Goal: Information Seeking & Learning: Learn about a topic

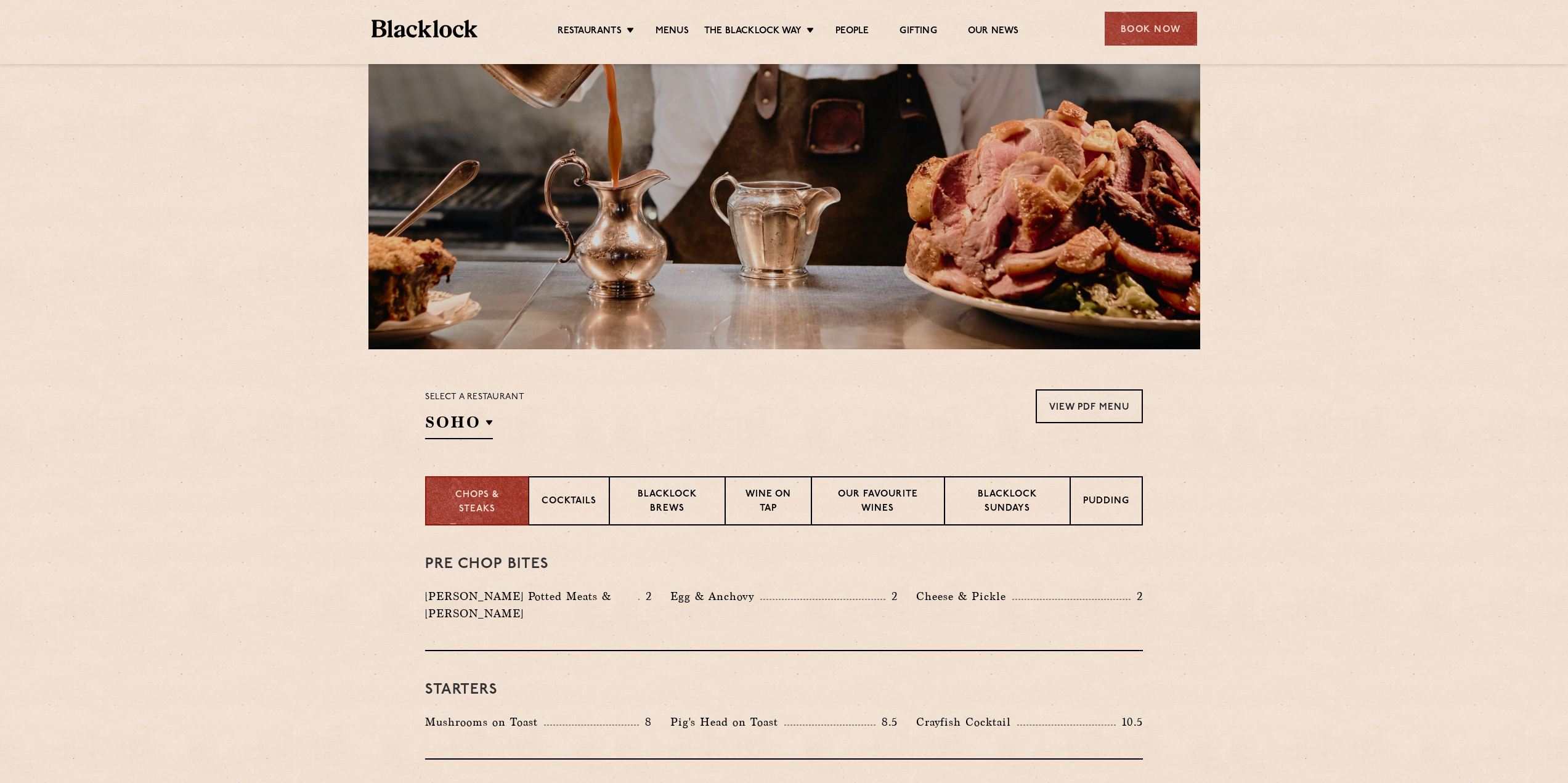
scroll to position [185, 0]
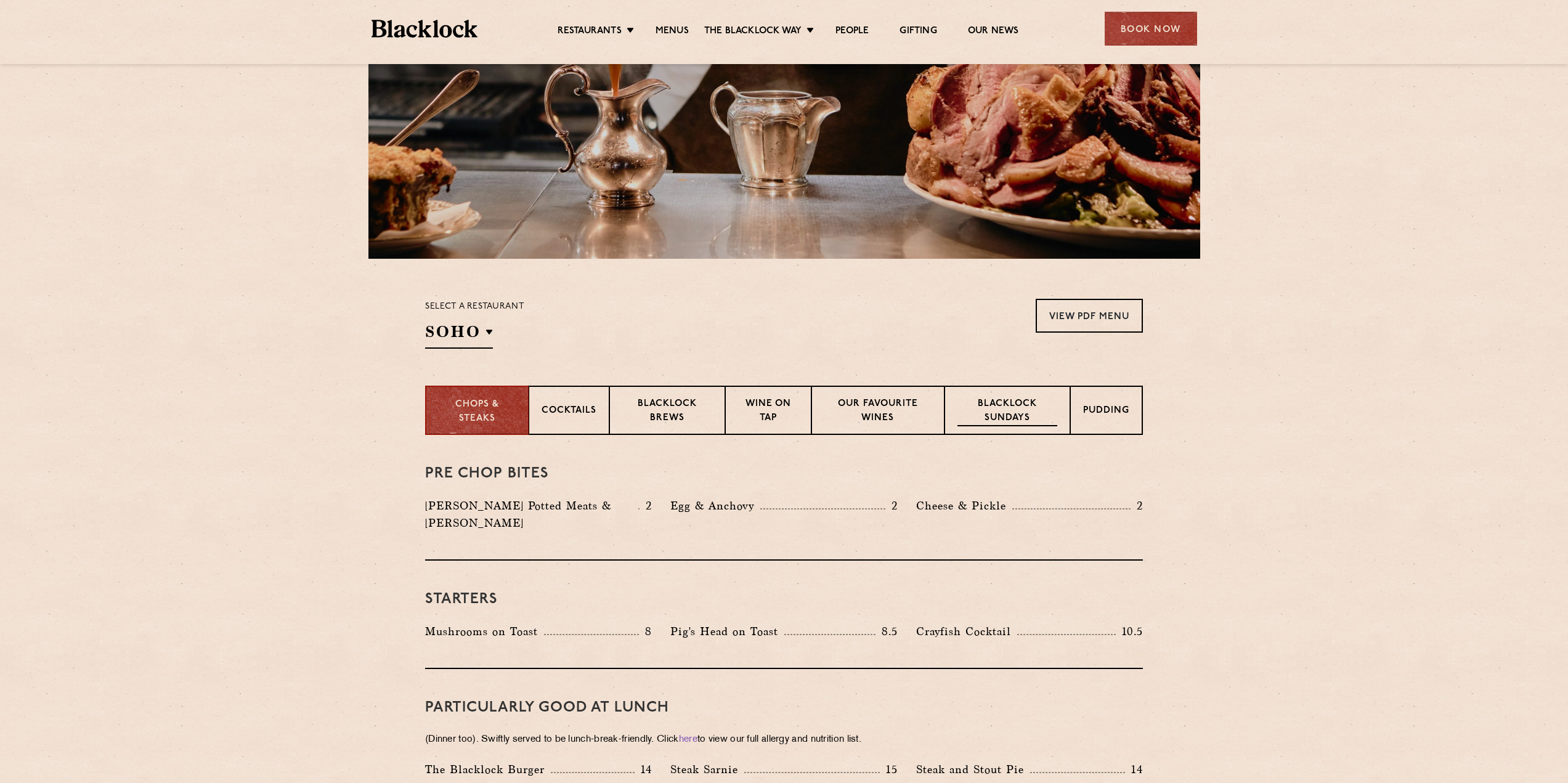
click at [1006, 406] on p "Blacklock Sundays" at bounding box center [1007, 411] width 100 height 29
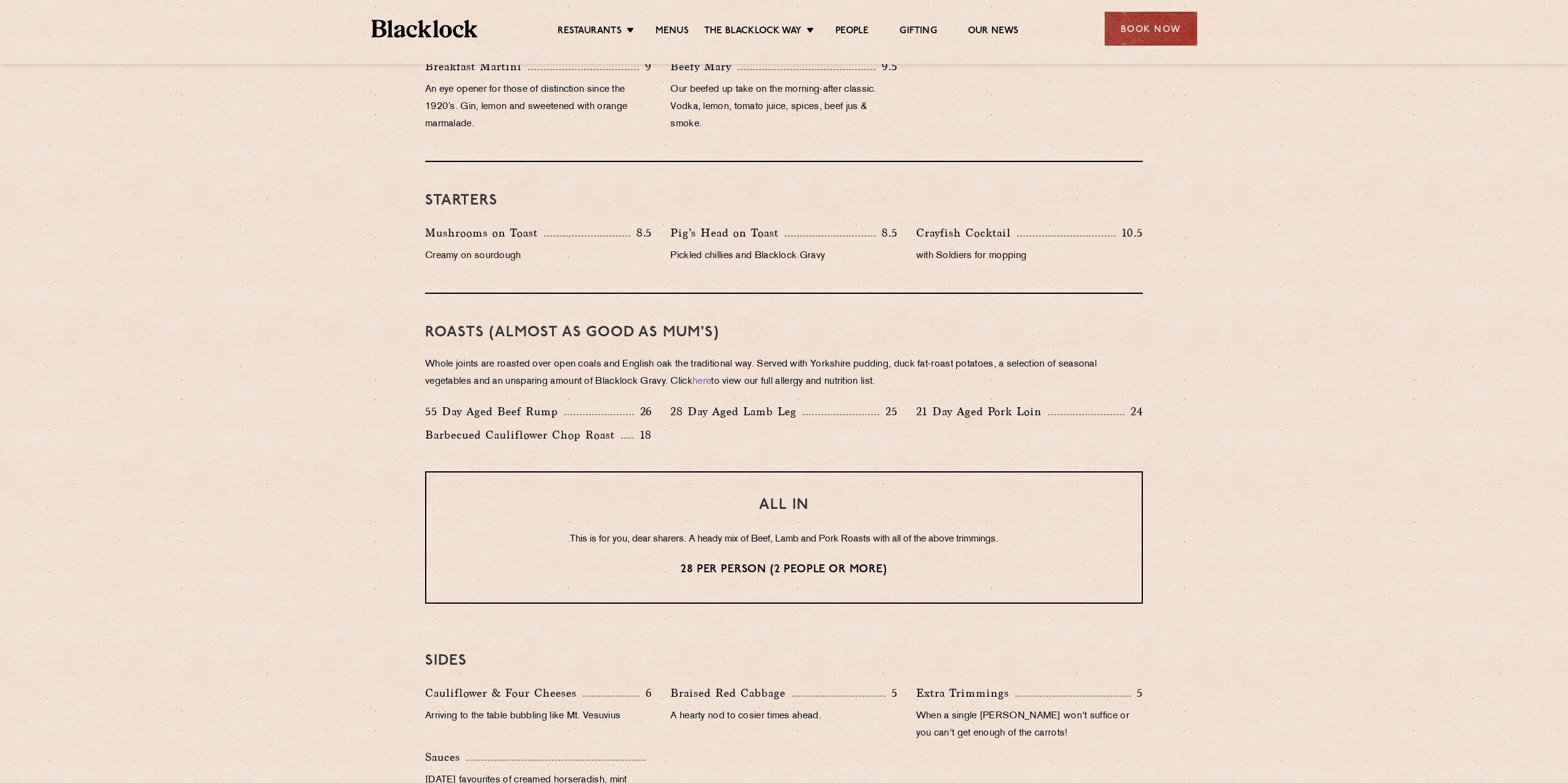
scroll to position [677, 0]
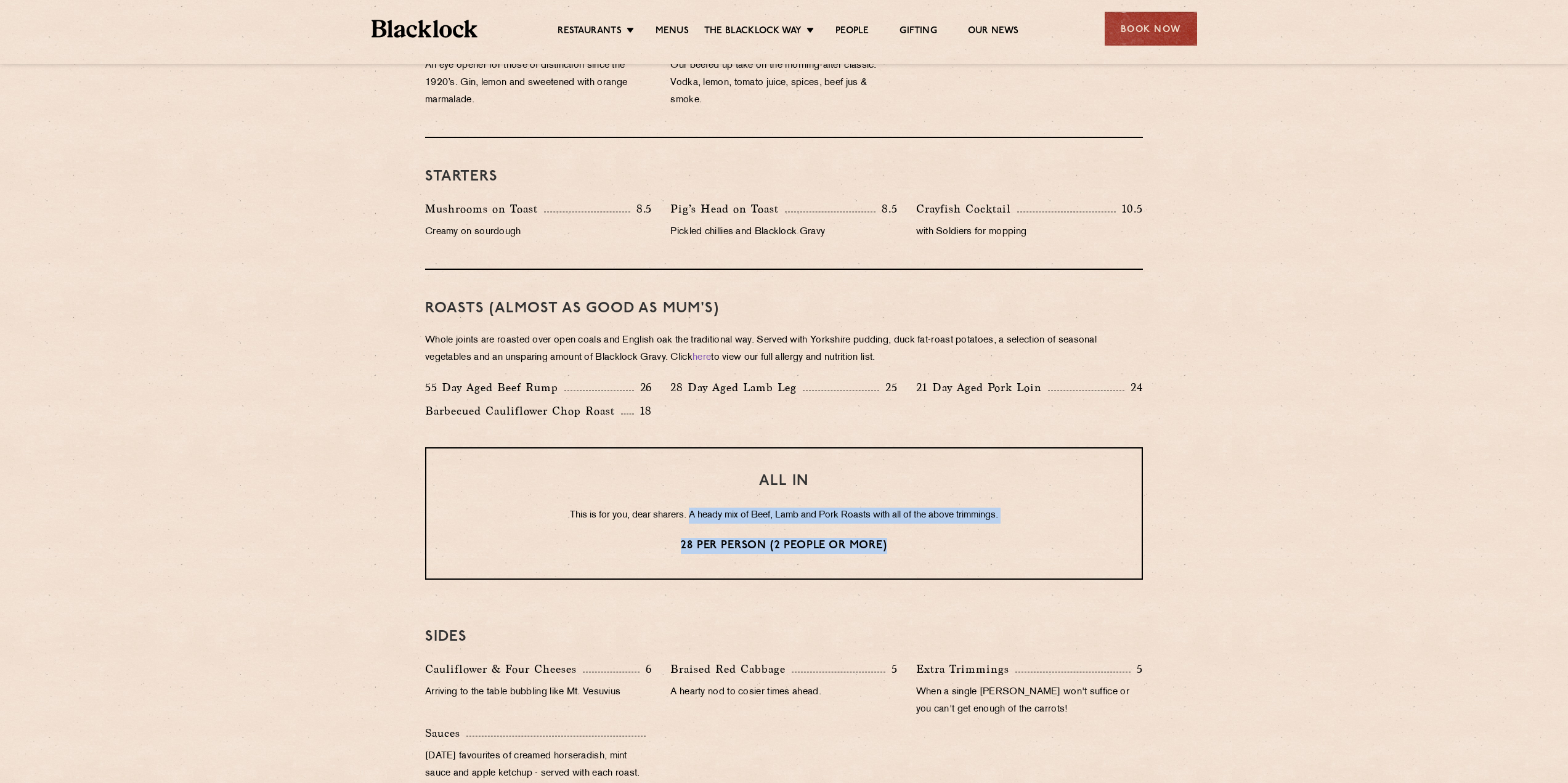
drag, startPoint x: 695, startPoint y: 513, endPoint x: 929, endPoint y: 569, distance: 240.6
click at [929, 569] on div "ALL IN This is for you, dear sharers. A heady mix of Beef, Lamb and Pork Roasts…" at bounding box center [784, 513] width 717 height 132
click at [933, 485] on h3 "ALL IN" at bounding box center [783, 481] width 666 height 16
drag, startPoint x: 602, startPoint y: 509, endPoint x: 916, endPoint y: 547, distance: 316.3
click at [916, 547] on div "ALL IN This is for you, dear sharers. A heady mix of Beef, Lamb and Pork Roasts…" at bounding box center [784, 513] width 717 height 132
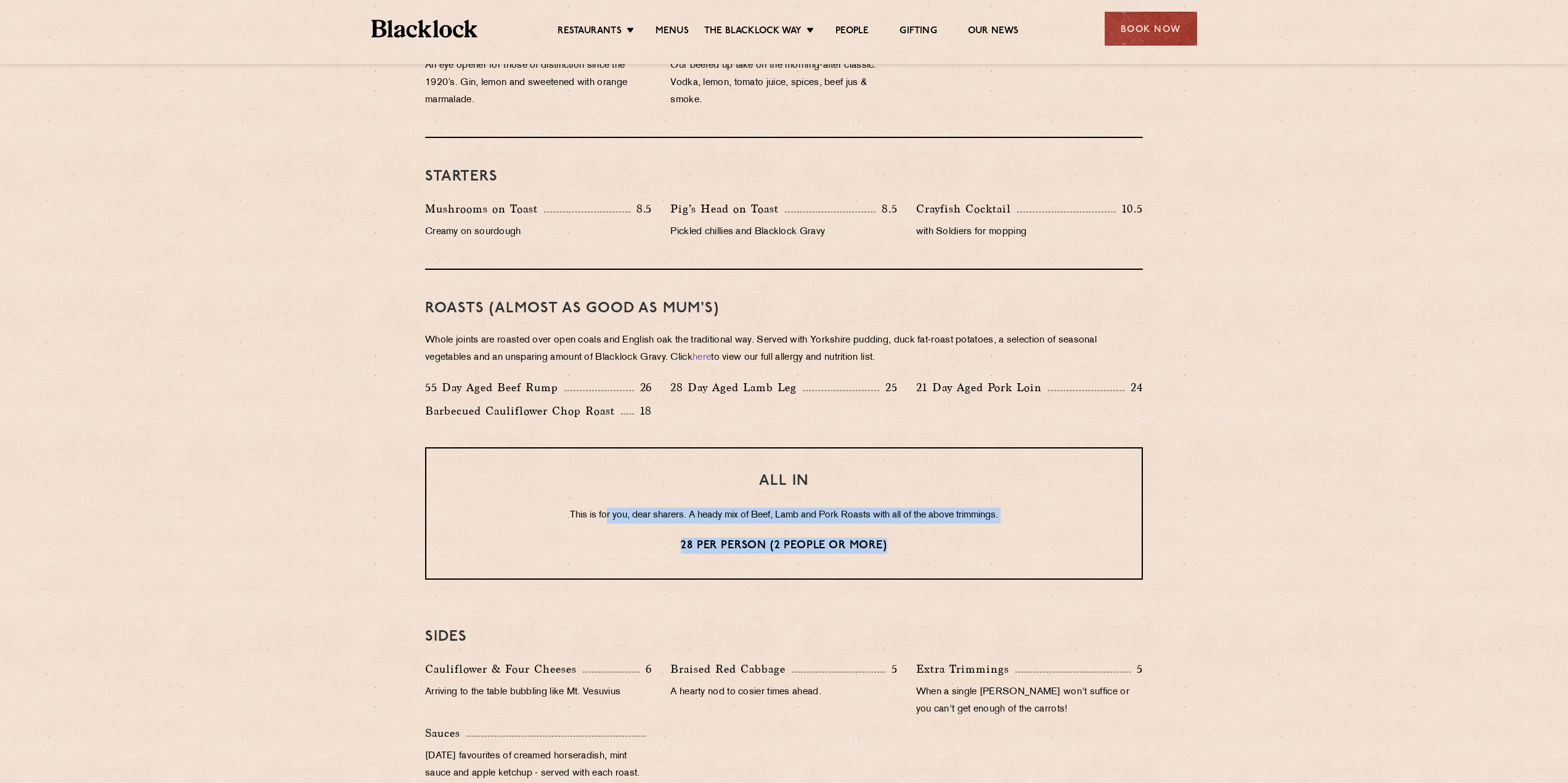
click at [918, 547] on p "28 per person (2 people or more)" at bounding box center [783, 546] width 666 height 16
click at [170, 545] on section "Eye openers If you had a big [DATE] or need a little booster to kickstart your …" at bounding box center [784, 443] width 1568 height 1002
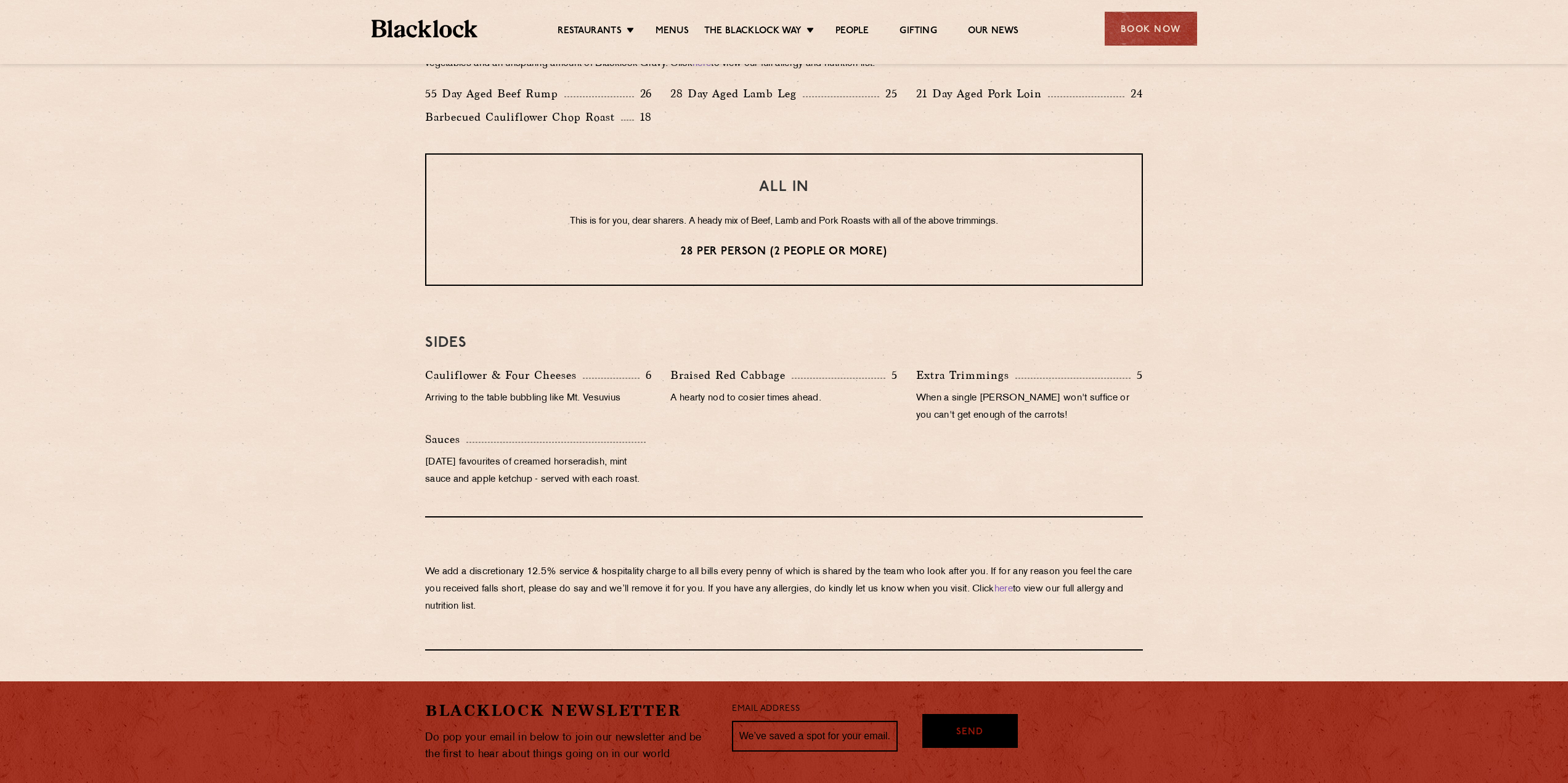
scroll to position [1136, 0]
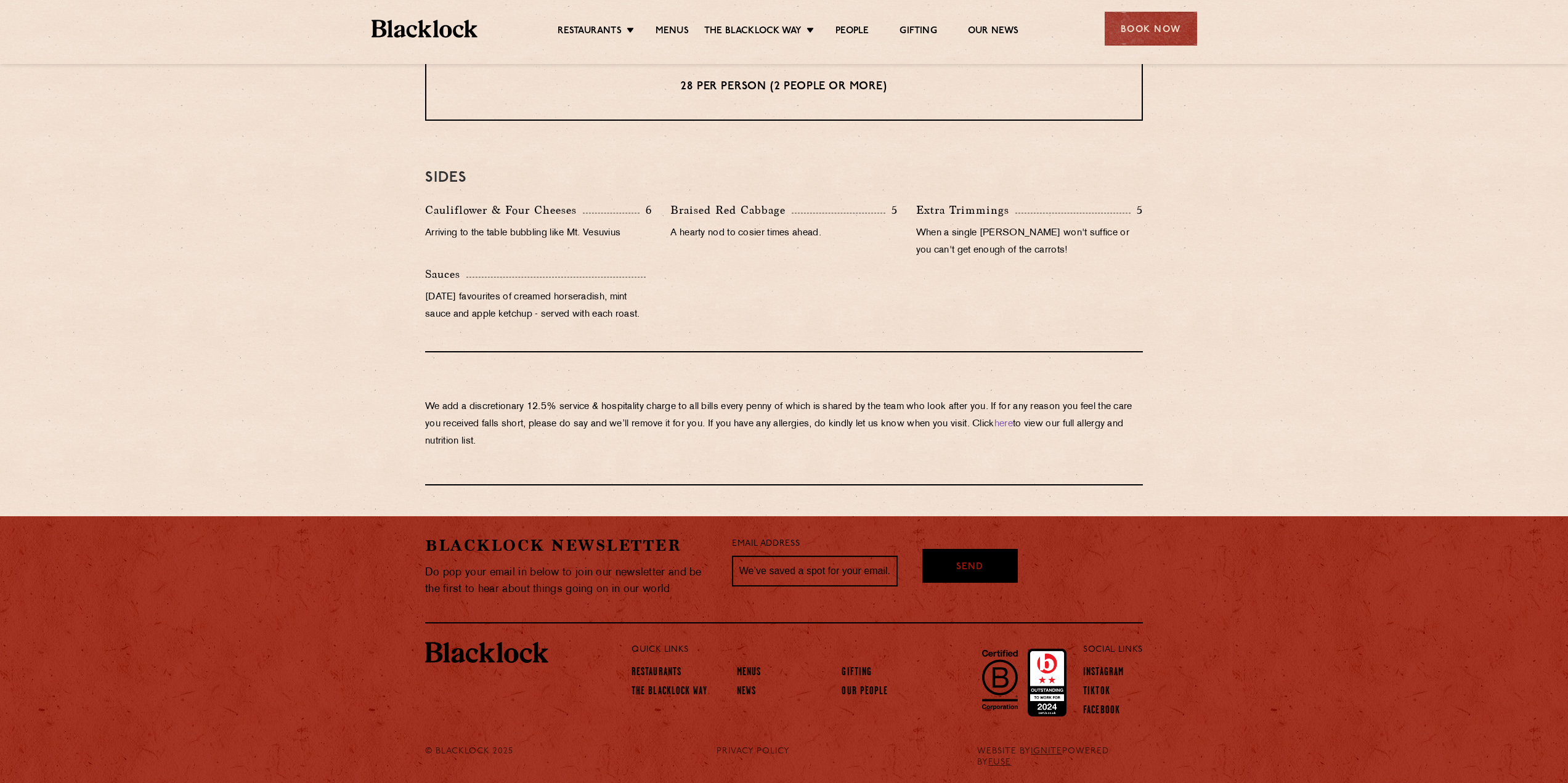
drag, startPoint x: 597, startPoint y: 405, endPoint x: 874, endPoint y: 442, distance: 279.5
click at [874, 442] on p "We add a discretionary 12.5% service & hospitality charge to all bills every [P…" at bounding box center [784, 424] width 717 height 52
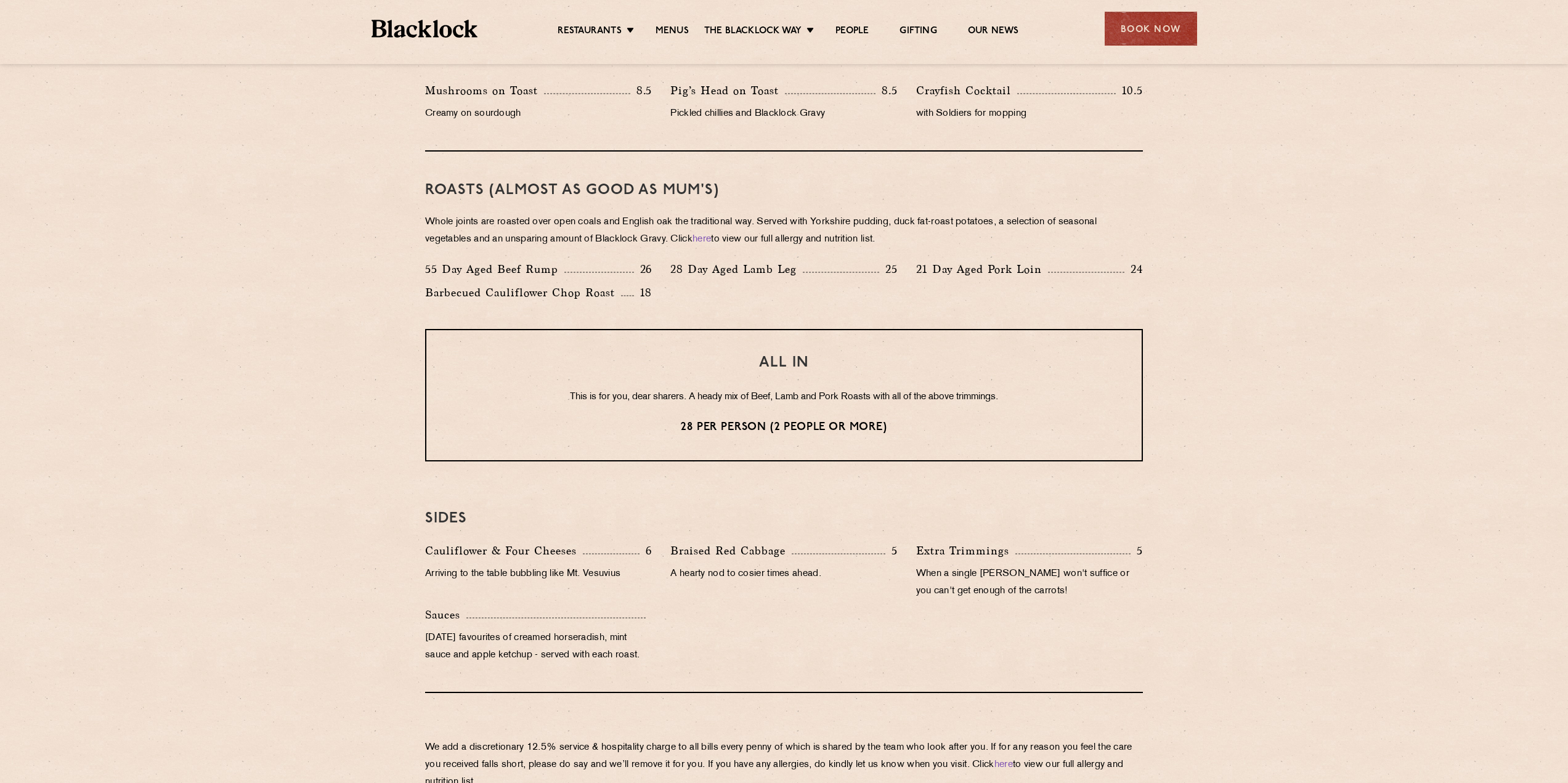
scroll to position [582, 0]
